Goal: Task Accomplishment & Management: Use online tool/utility

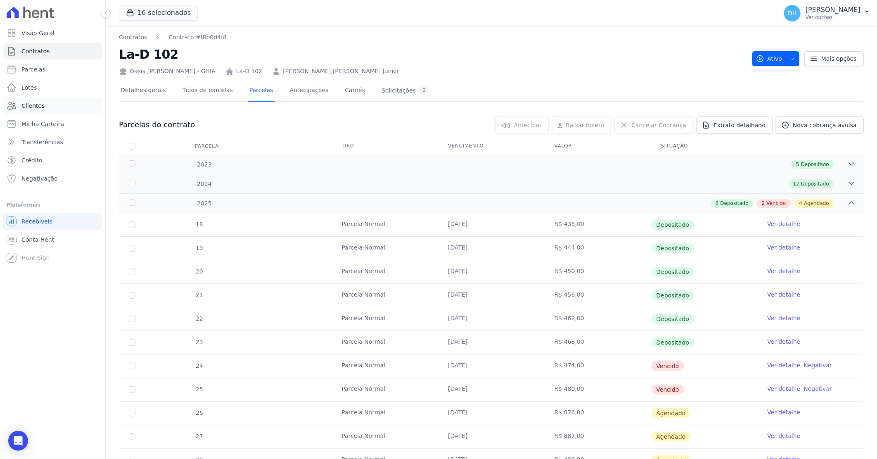
click at [52, 110] on link "Clientes" at bounding box center [52, 105] width 99 height 17
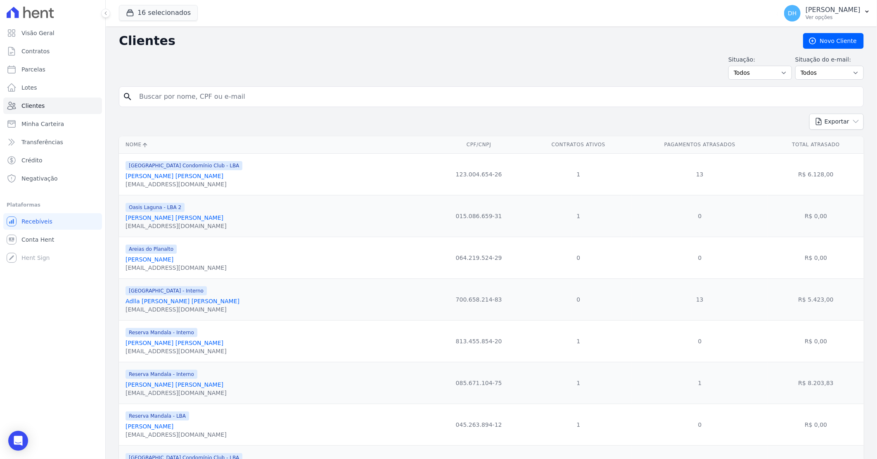
click at [163, 92] on input "search" at bounding box center [497, 96] width 726 height 17
type input "edivania"
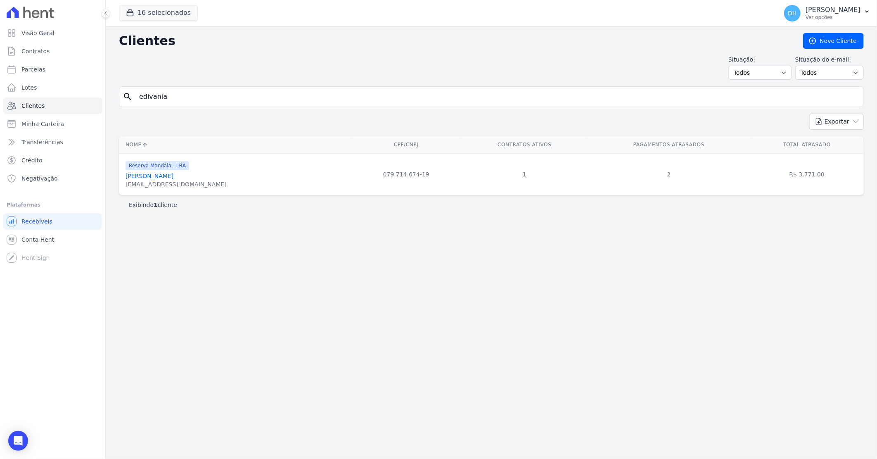
click at [173, 179] on link "[PERSON_NAME]" at bounding box center [150, 176] width 48 height 7
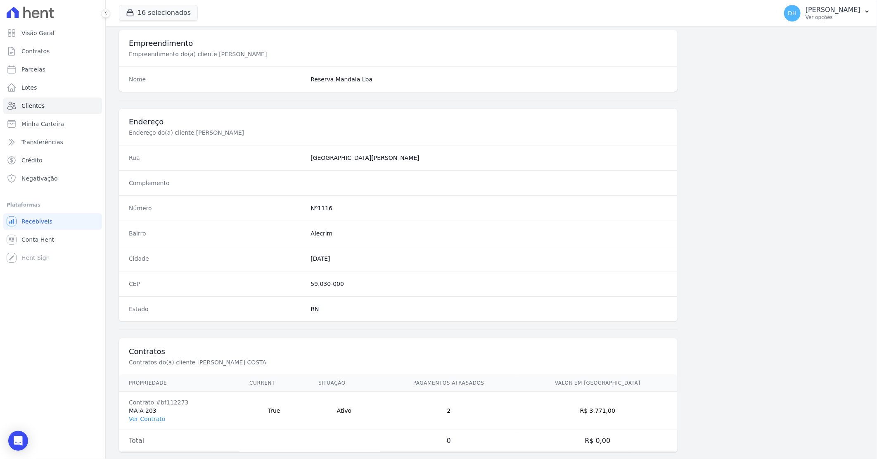
scroll to position [315, 0]
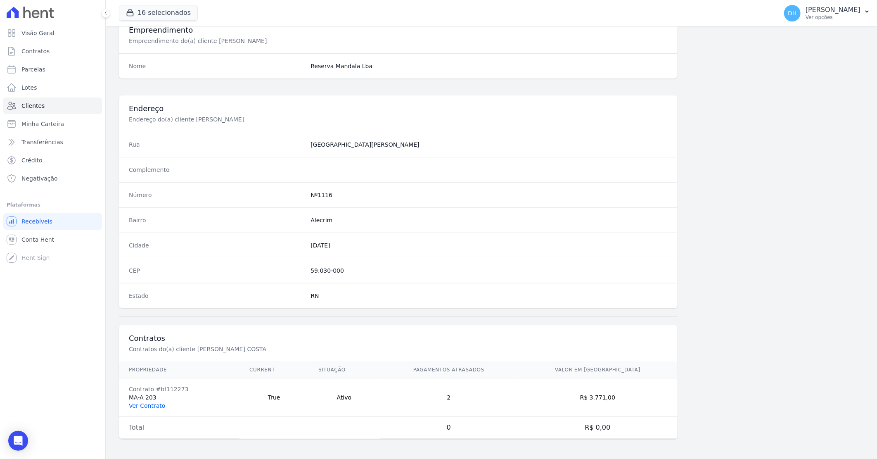
click at [149, 408] on link "Ver Contrato" at bounding box center [147, 405] width 36 height 7
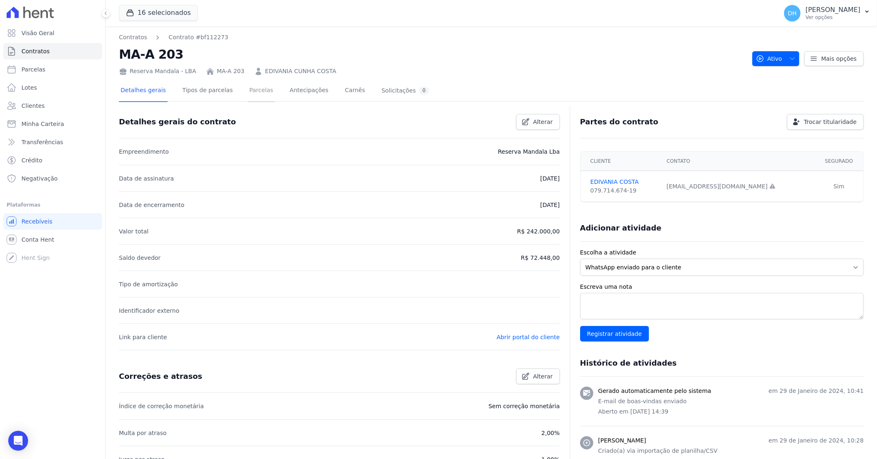
click at [257, 89] on link "Parcelas" at bounding box center [261, 91] width 27 height 22
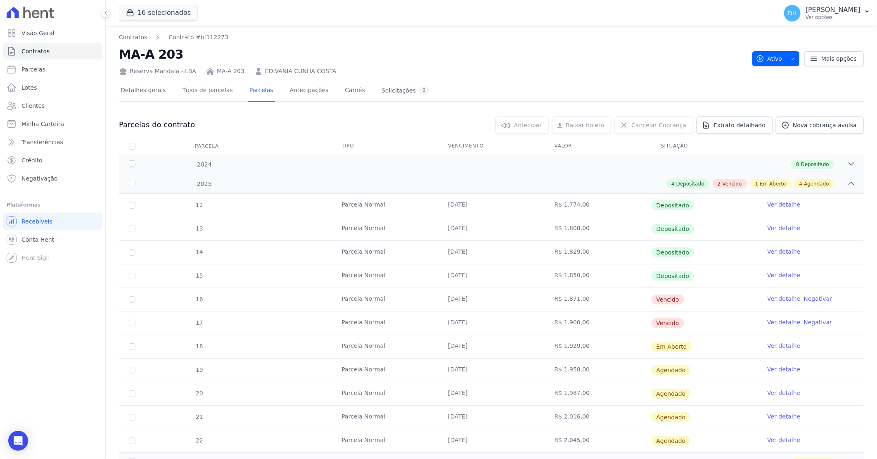
click at [774, 298] on link "Ver detalhe" at bounding box center [783, 298] width 33 height 8
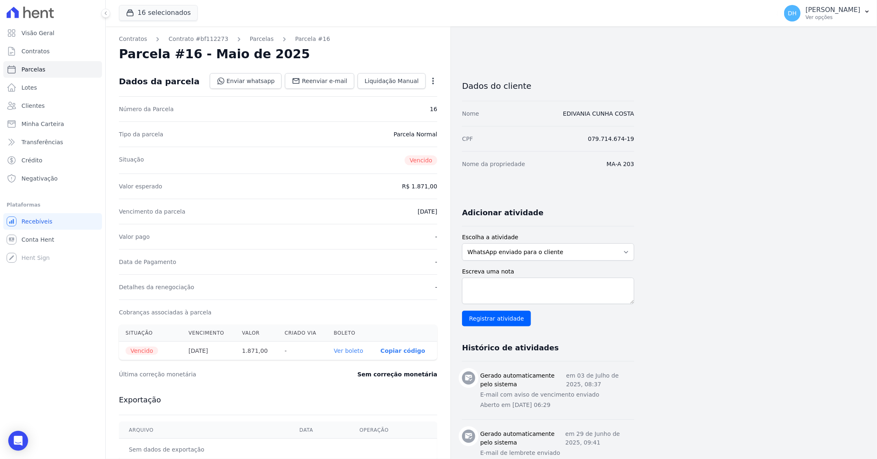
click at [354, 350] on link "Ver boleto" at bounding box center [348, 350] width 29 height 7
click at [43, 106] on link "Clientes" at bounding box center [52, 105] width 99 height 17
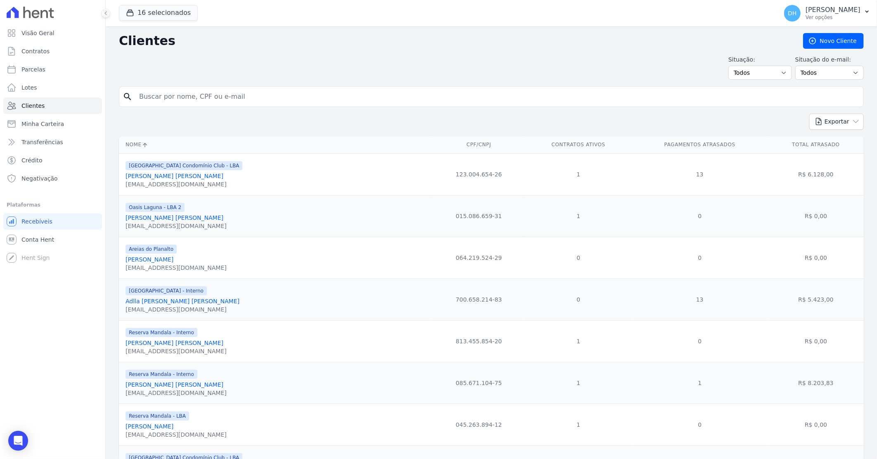
click at [158, 93] on input "search" at bounding box center [497, 96] width 726 height 17
type input "taiyssa"
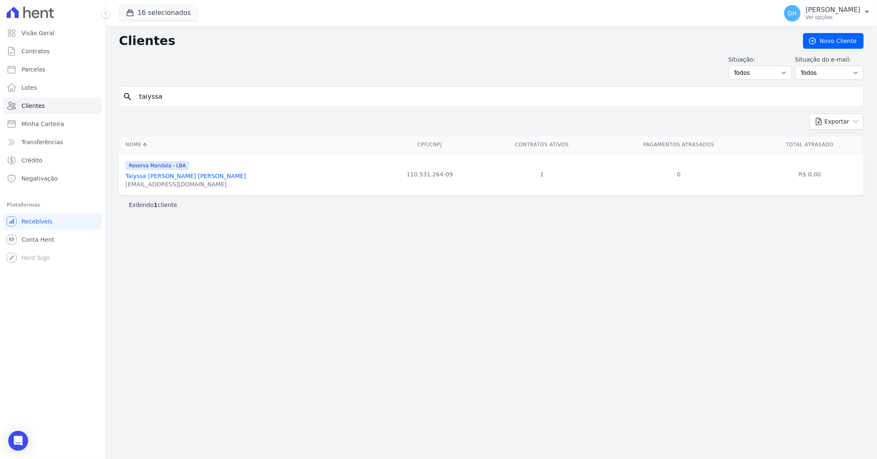
click at [173, 177] on link "Taiyssa [PERSON_NAME] [PERSON_NAME]" at bounding box center [186, 176] width 121 height 7
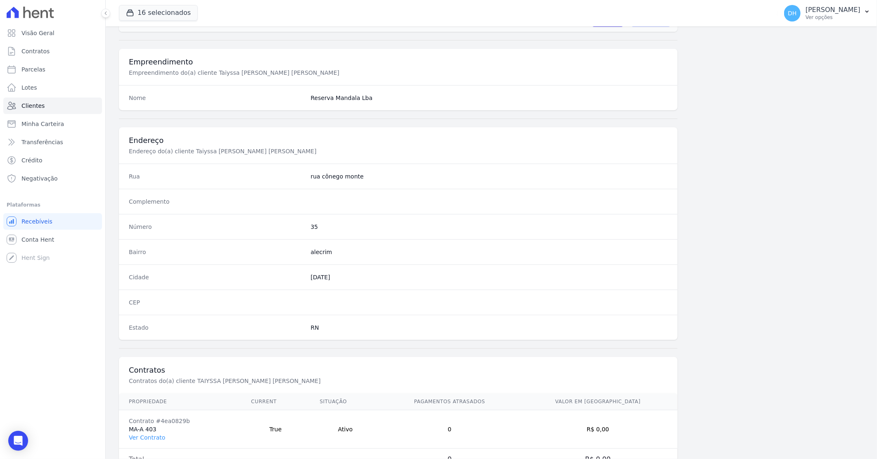
scroll to position [315, 0]
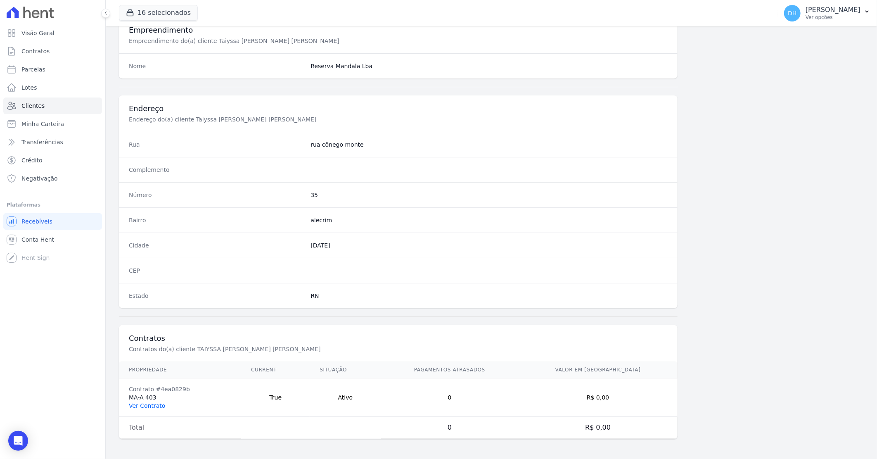
click at [150, 408] on link "Ver Contrato" at bounding box center [147, 405] width 36 height 7
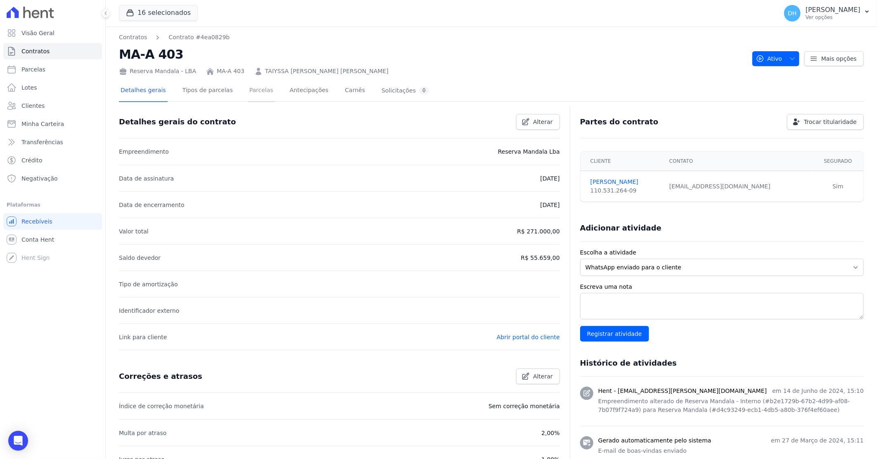
click at [248, 92] on link "Parcelas" at bounding box center [261, 91] width 27 height 22
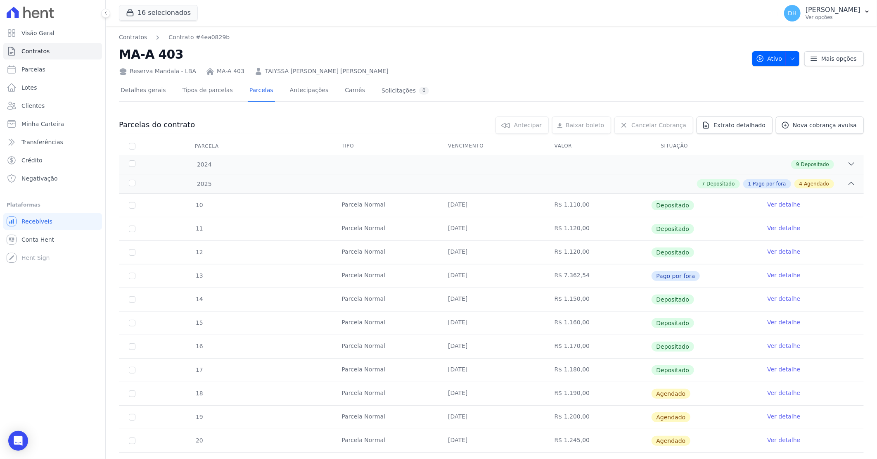
click at [770, 394] on link "Ver detalhe" at bounding box center [783, 393] width 33 height 8
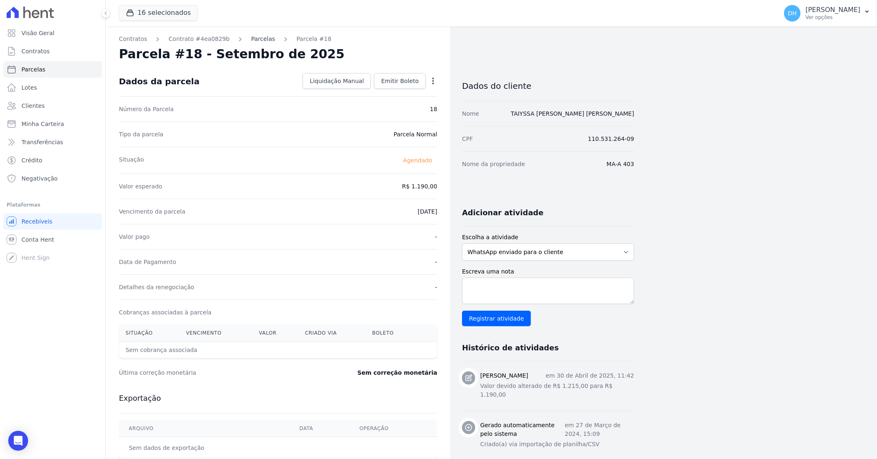
click at [257, 43] on link "Parcelas" at bounding box center [263, 39] width 24 height 9
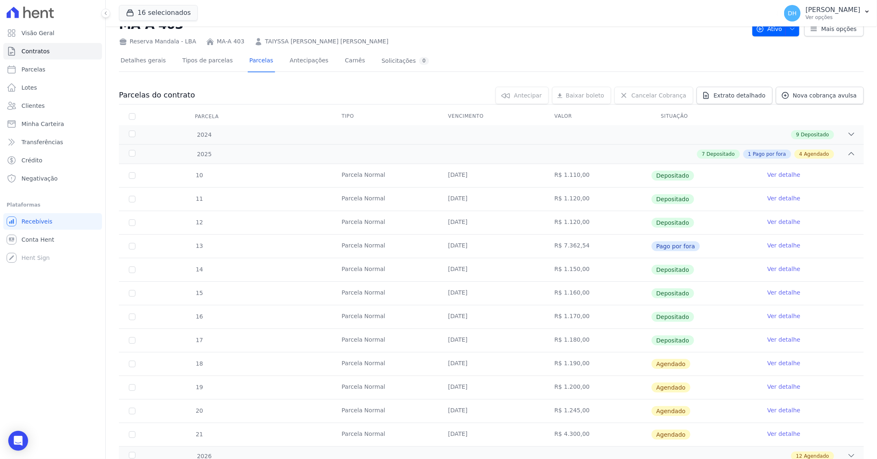
scroll to position [46, 0]
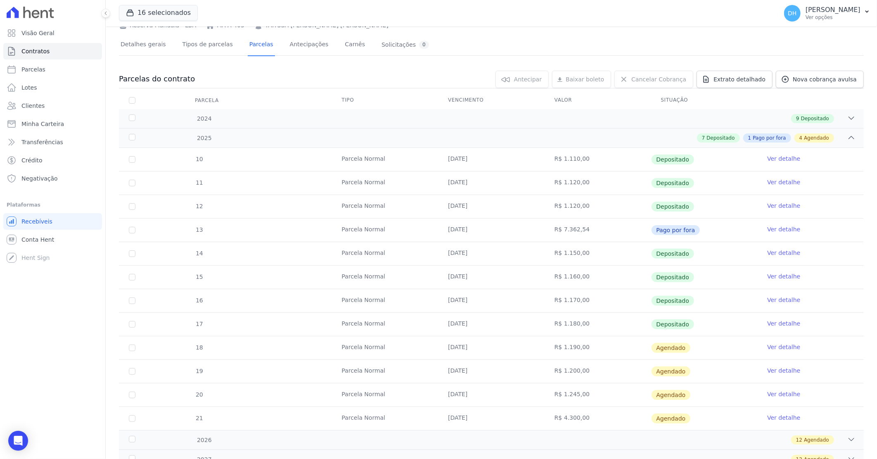
click at [780, 347] on link "Ver detalhe" at bounding box center [783, 347] width 33 height 8
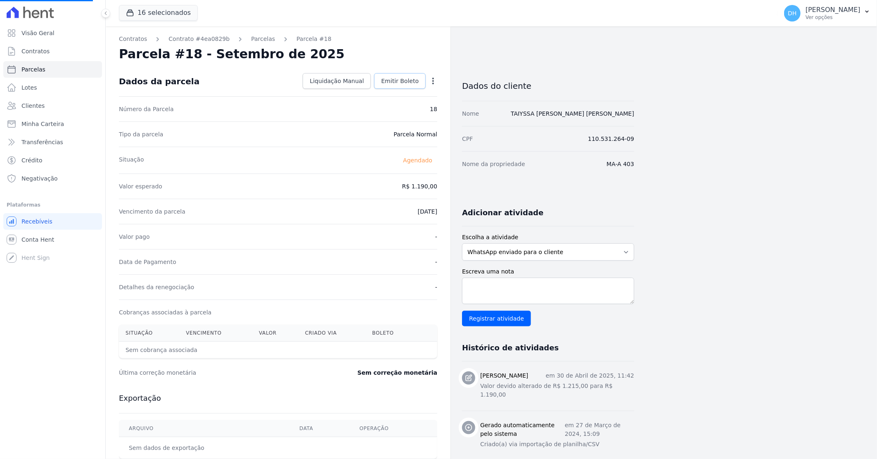
click at [401, 82] on span "Emitir Boleto" at bounding box center [400, 81] width 38 height 8
click at [402, 77] on span "Emitir Boleto" at bounding box center [400, 81] width 38 height 8
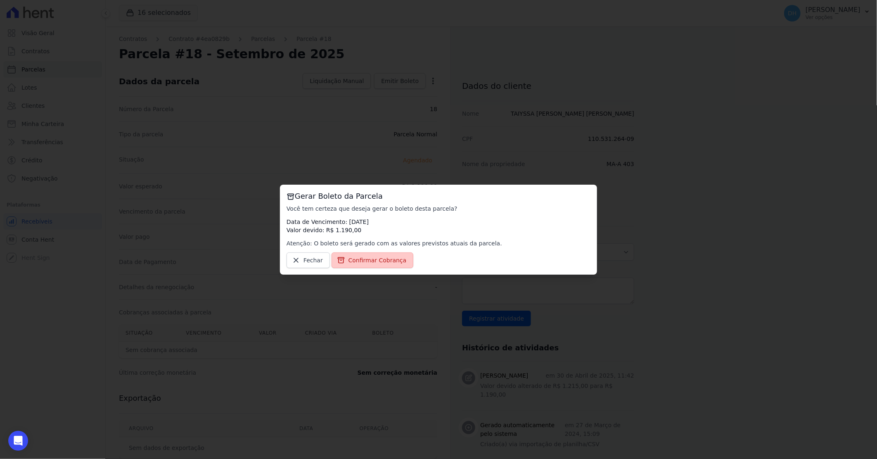
click at [366, 256] on span "Confirmar Cobrança" at bounding box center [378, 260] width 58 height 8
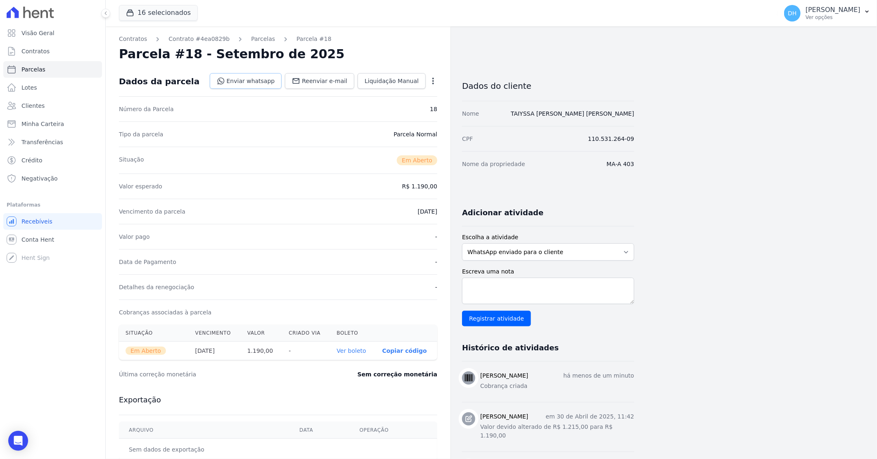
click at [252, 80] on link "Enviar whatsapp" at bounding box center [246, 81] width 72 height 16
